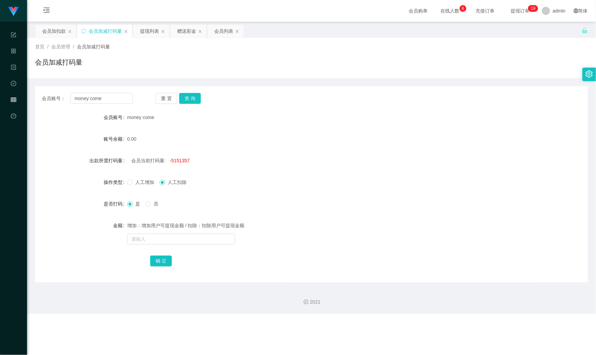
drag, startPoint x: 53, startPoint y: 33, endPoint x: 54, endPoint y: 38, distance: 4.9
click at [53, 33] on div "会员加扣款" at bounding box center [54, 31] width 24 height 13
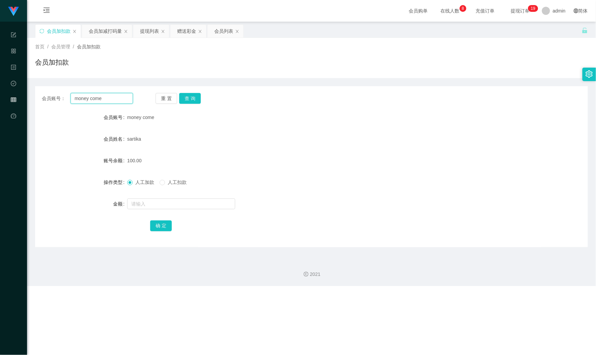
drag, startPoint x: 36, startPoint y: 92, endPoint x: 152, endPoint y: 97, distance: 115.3
click at [18, 91] on section "Shopee Workbench 系统配置 产品管理 内容中心 数据中心 会员管理 平台首页 保存配置 重置配置 整体风格设置 主题色 导航设置 内容区域宽度…" at bounding box center [298, 143] width 596 height 286
paste input "56888"
type input "56888"
click at [193, 99] on button "查 询" at bounding box center [190, 98] width 22 height 11
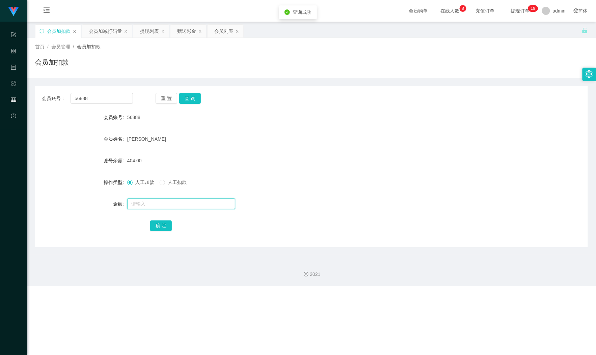
click at [158, 202] on input "text" at bounding box center [181, 203] width 108 height 11
click at [214, 301] on div "Shopee Workbench 系统配置 产品管理 内容中心 数据中心 会员管理 平台首页 保存配置 重置配置 整体风格设置 主题色 导航设置 内容区域宽度…" at bounding box center [298, 177] width 596 height 355
click at [157, 207] on input "text" at bounding box center [181, 203] width 108 height 11
type input "500"
click at [157, 234] on div "会员账号： 56888 重 置 查 询 会员账号 56888 会员姓名 [PERSON_NAME] 账号余额 404.00 操作类型 人工加款 人工扣款 金额…" at bounding box center [311, 166] width 553 height 161
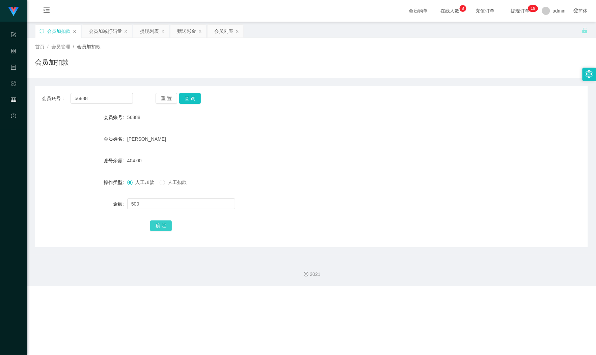
click at [158, 228] on button "确 定" at bounding box center [161, 225] width 22 height 11
click at [273, 167] on div "904.00" at bounding box center [288, 161] width 323 height 14
click at [101, 35] on div "会员加减打码量" at bounding box center [105, 31] width 33 height 13
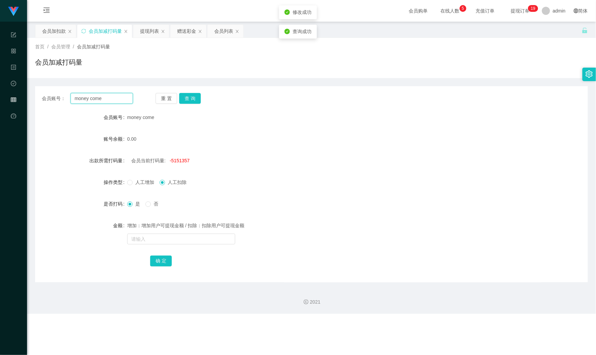
drag, startPoint x: 103, startPoint y: 95, endPoint x: 25, endPoint y: 99, distance: 77.8
click at [28, 99] on main "关闭左侧 关闭右侧 关闭其它 刷新页面 会员加扣款 会员加减打码量 提现列表 赠送彩金 会员列表 首页 / 会员管理 / 会员加减打码量 / 会员加减打码量 …" at bounding box center [311, 152] width 569 height 260
paste input "56888"
type input "56888"
click at [195, 96] on button "查 询" at bounding box center [190, 98] width 22 height 11
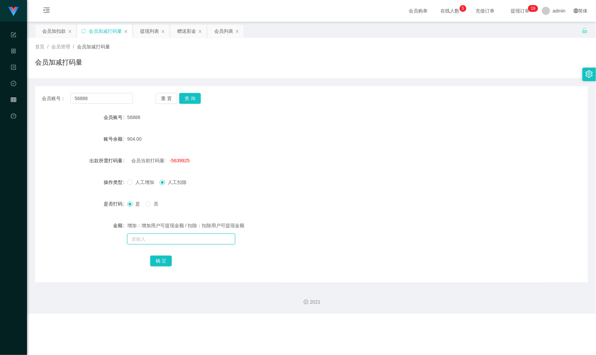
click at [153, 236] on input "text" at bounding box center [181, 238] width 108 height 11
